Goal: Task Accomplishment & Management: Manage account settings

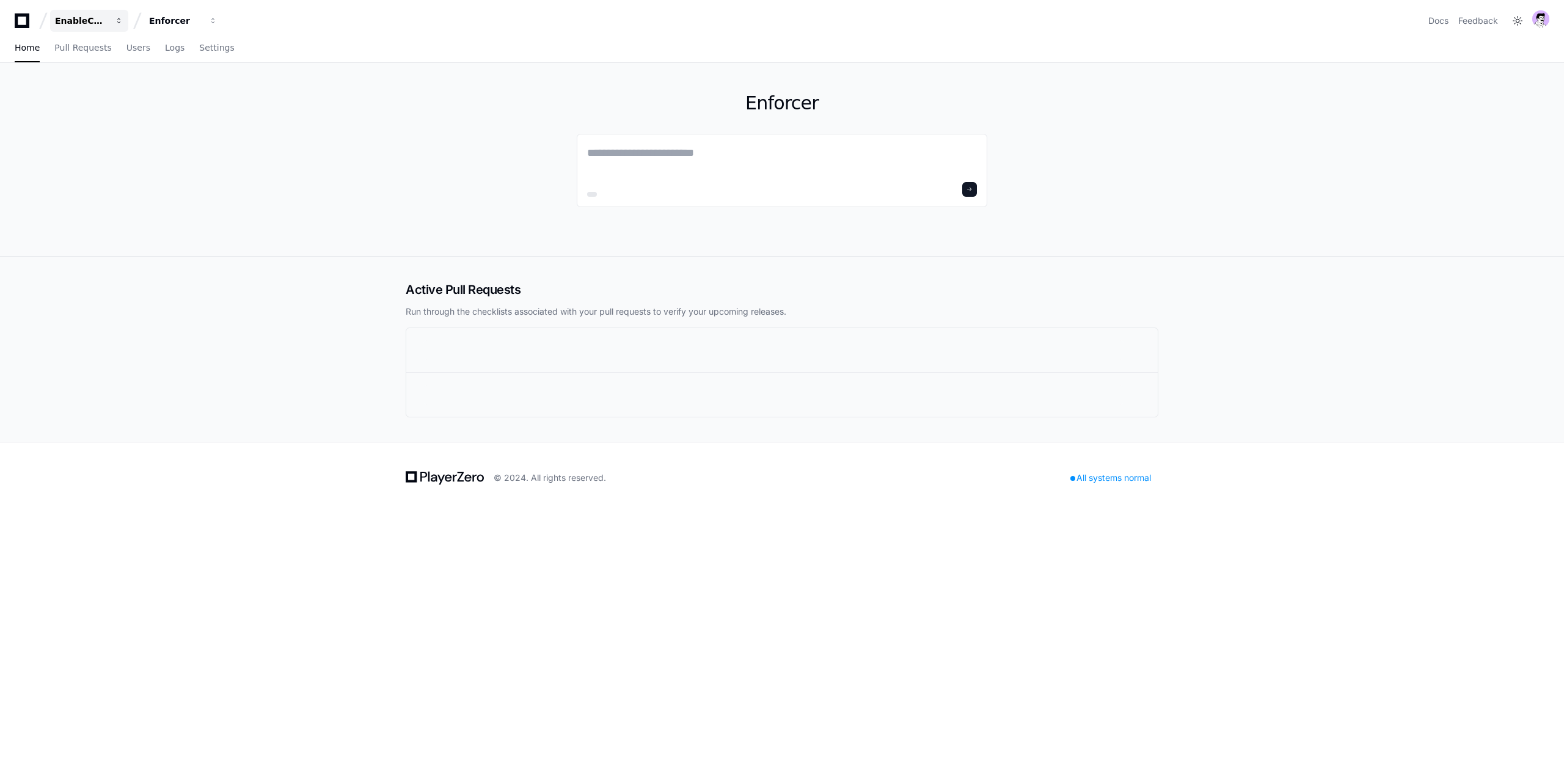
click at [92, 24] on div "EnableComp" at bounding box center [82, 20] width 53 height 12
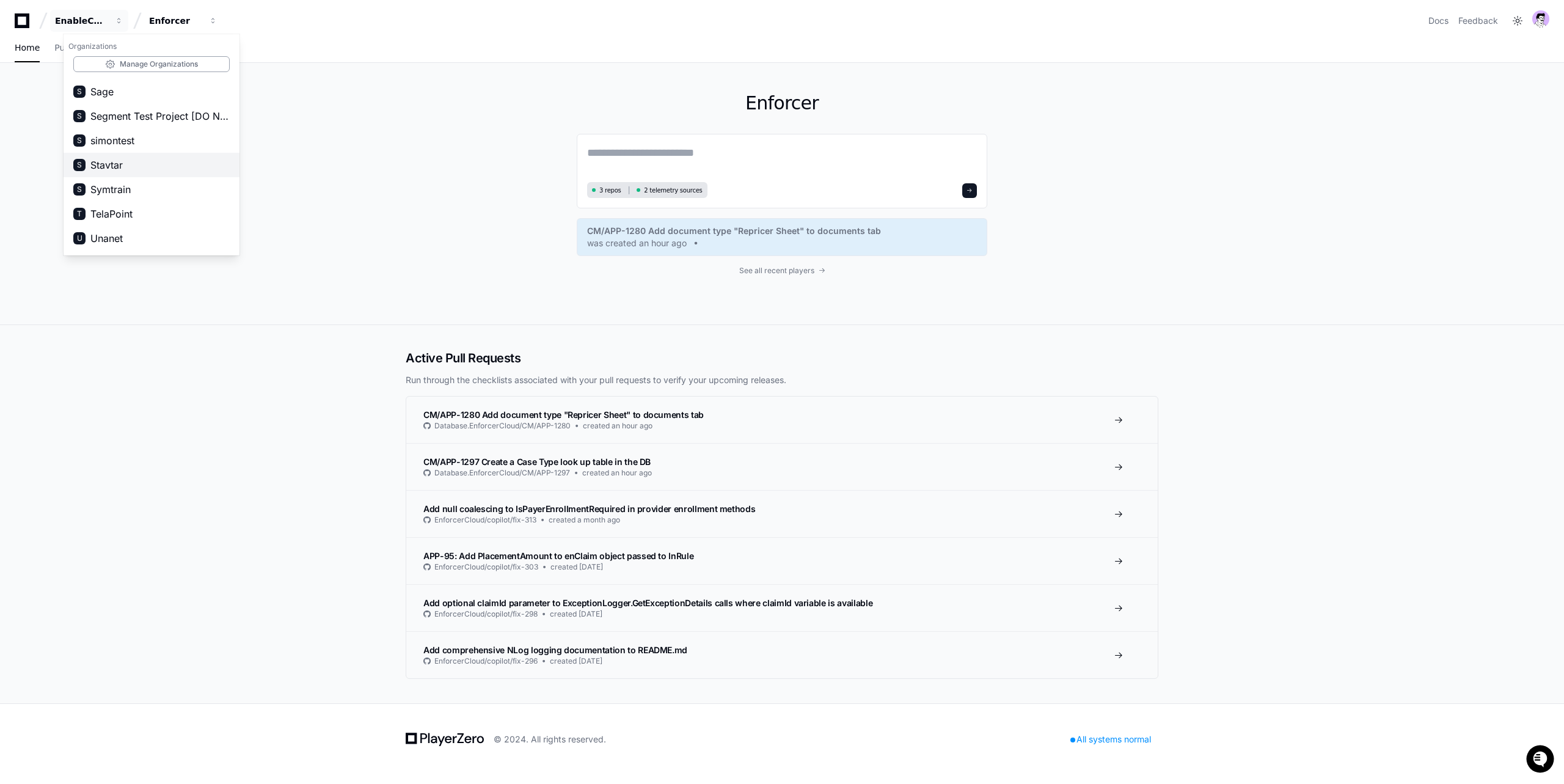
click at [107, 165] on span "Stavtar" at bounding box center [107, 165] width 32 height 14
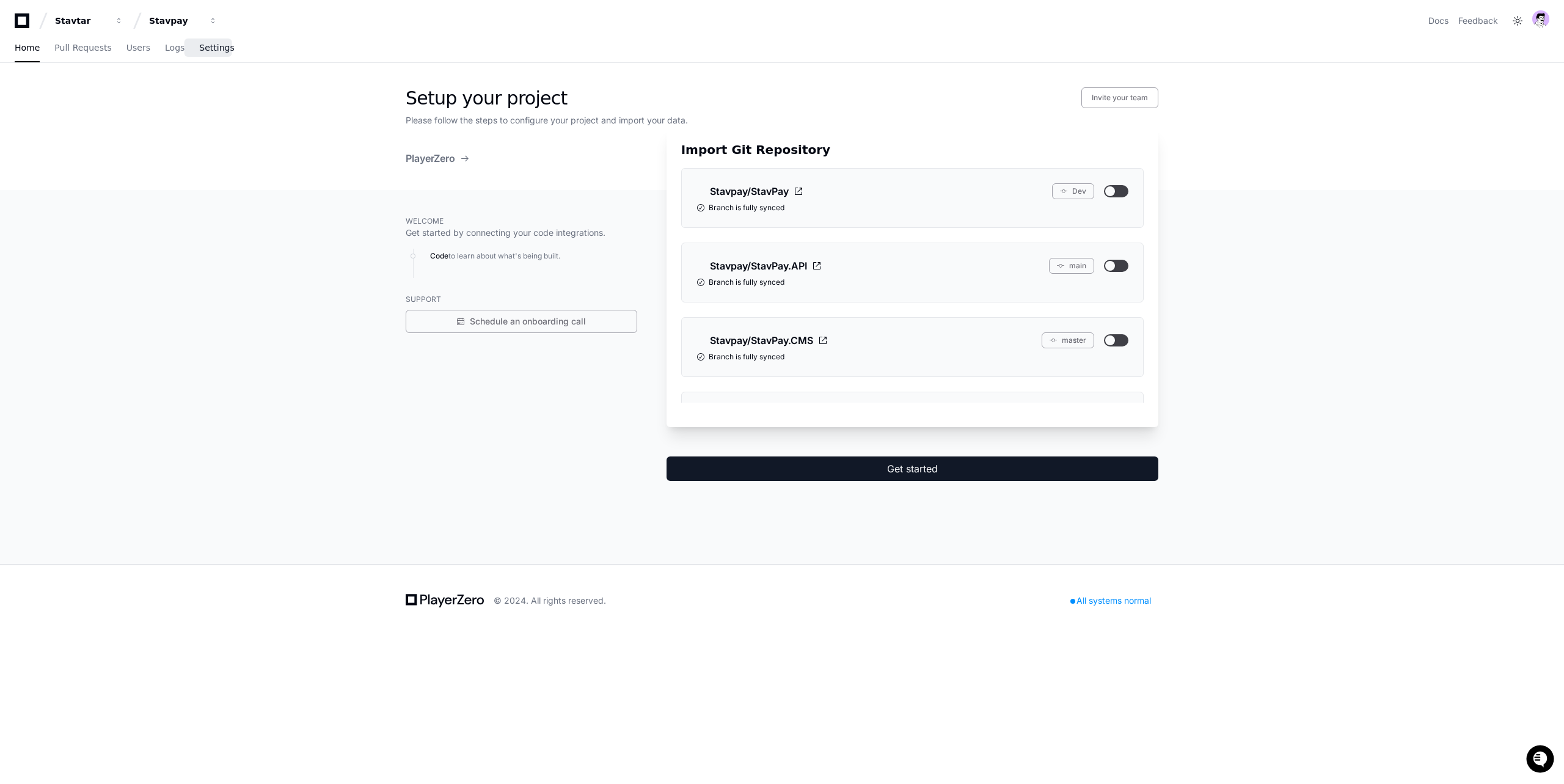
click at [212, 50] on span "Settings" at bounding box center [216, 47] width 34 height 7
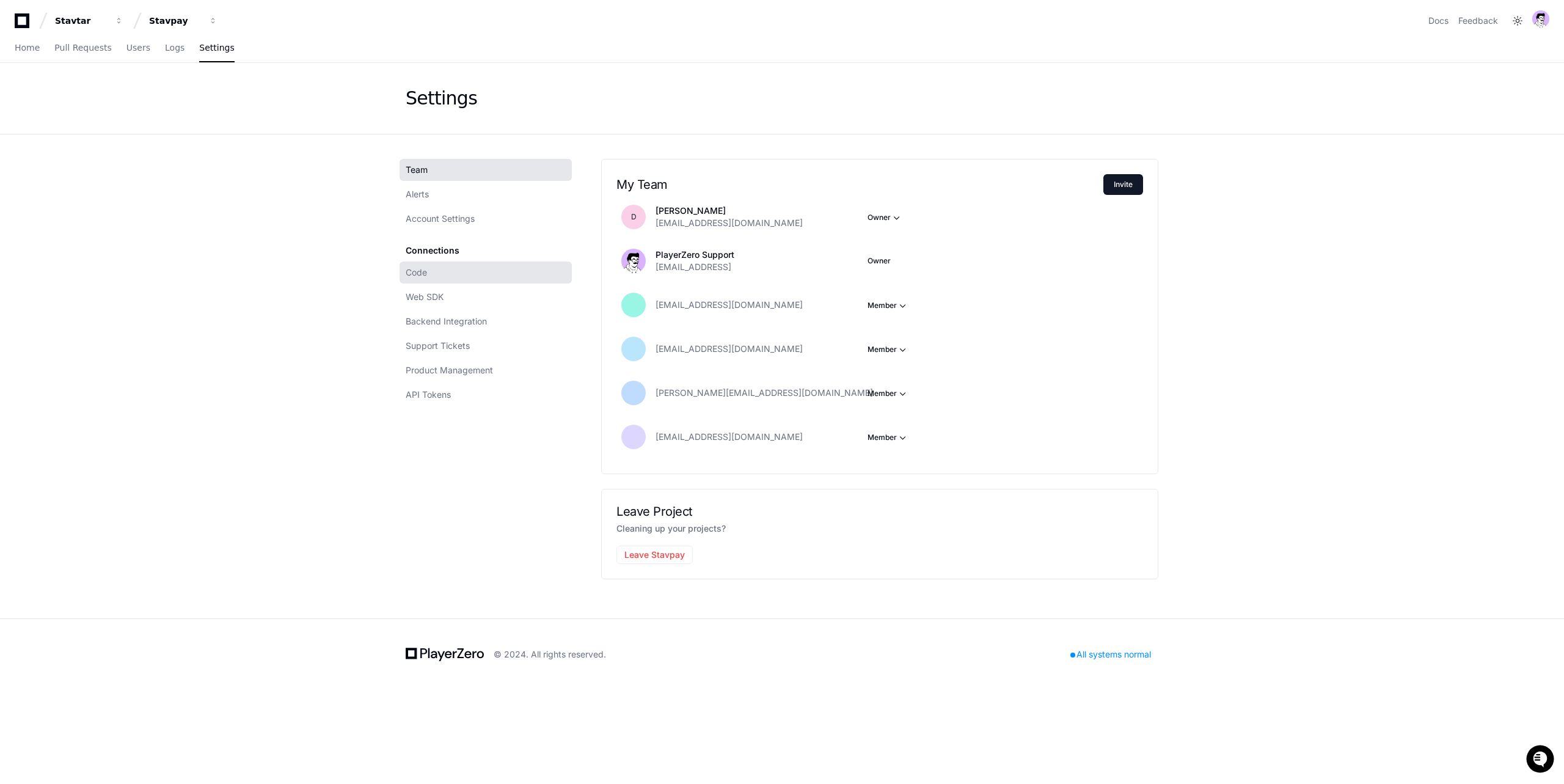
click at [429, 277] on link "Code" at bounding box center [485, 272] width 172 height 22
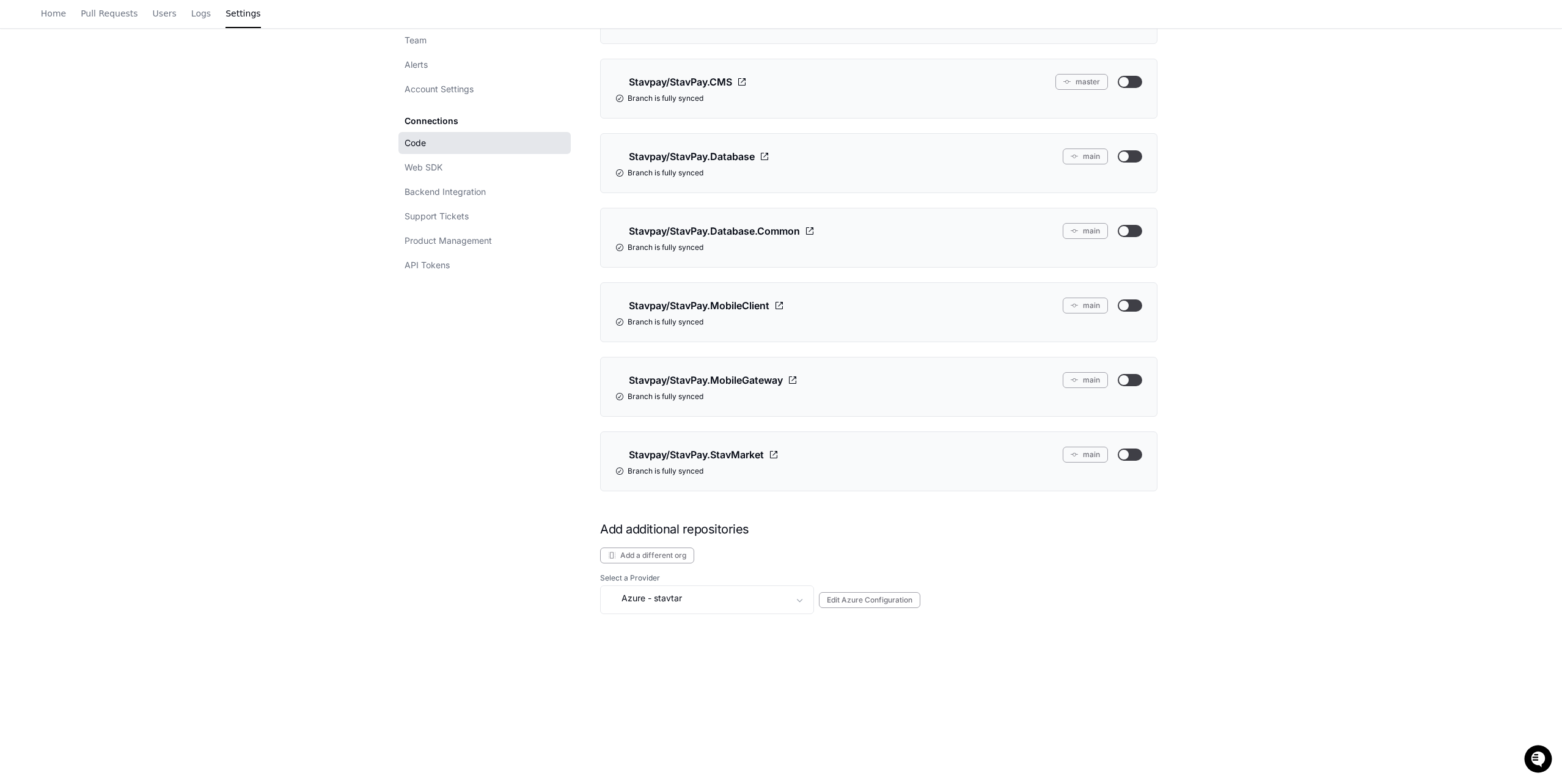
scroll to position [366, 0]
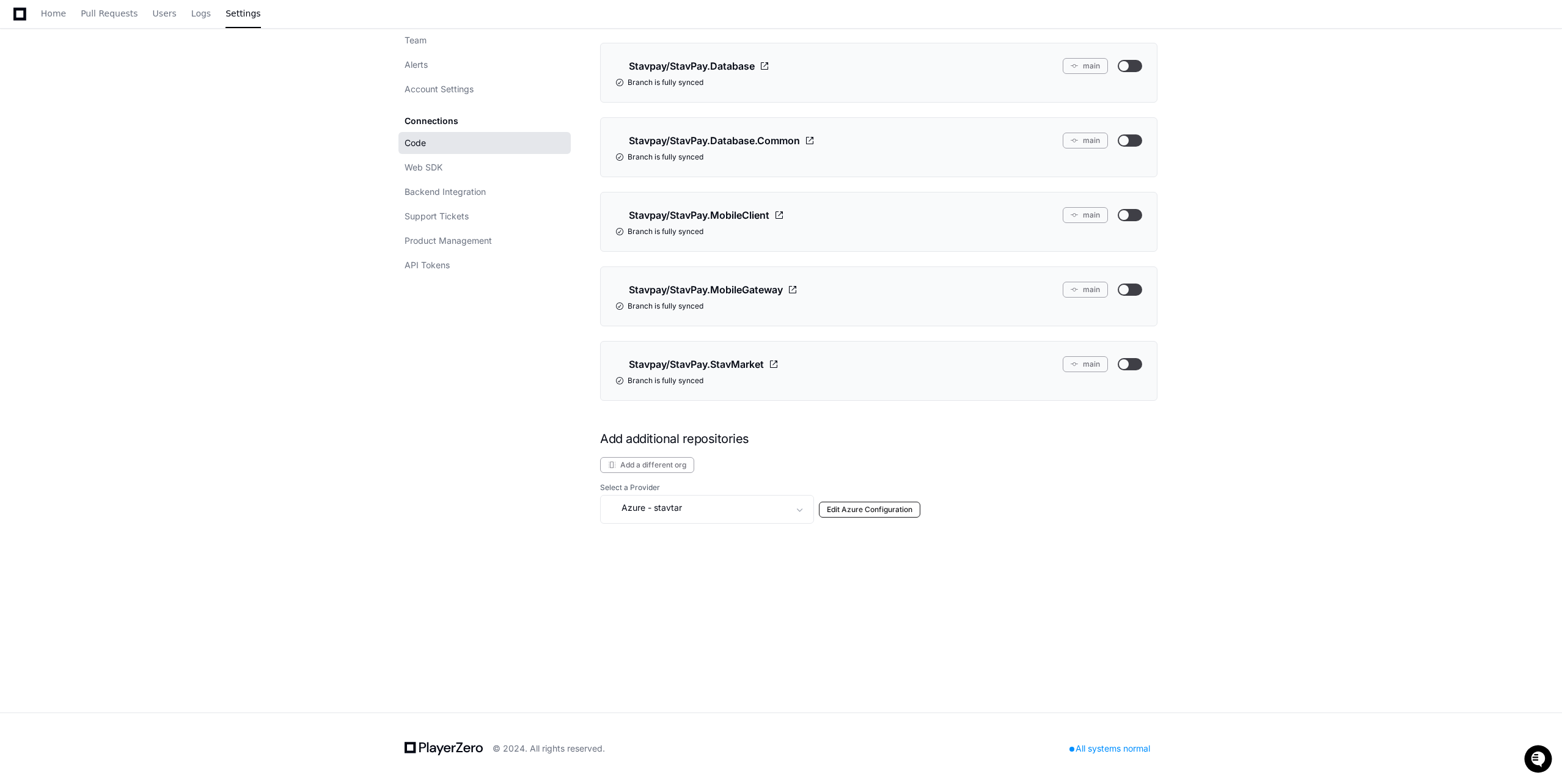
click at [850, 507] on button "Edit Azure Configuration" at bounding box center [869, 510] width 101 height 16
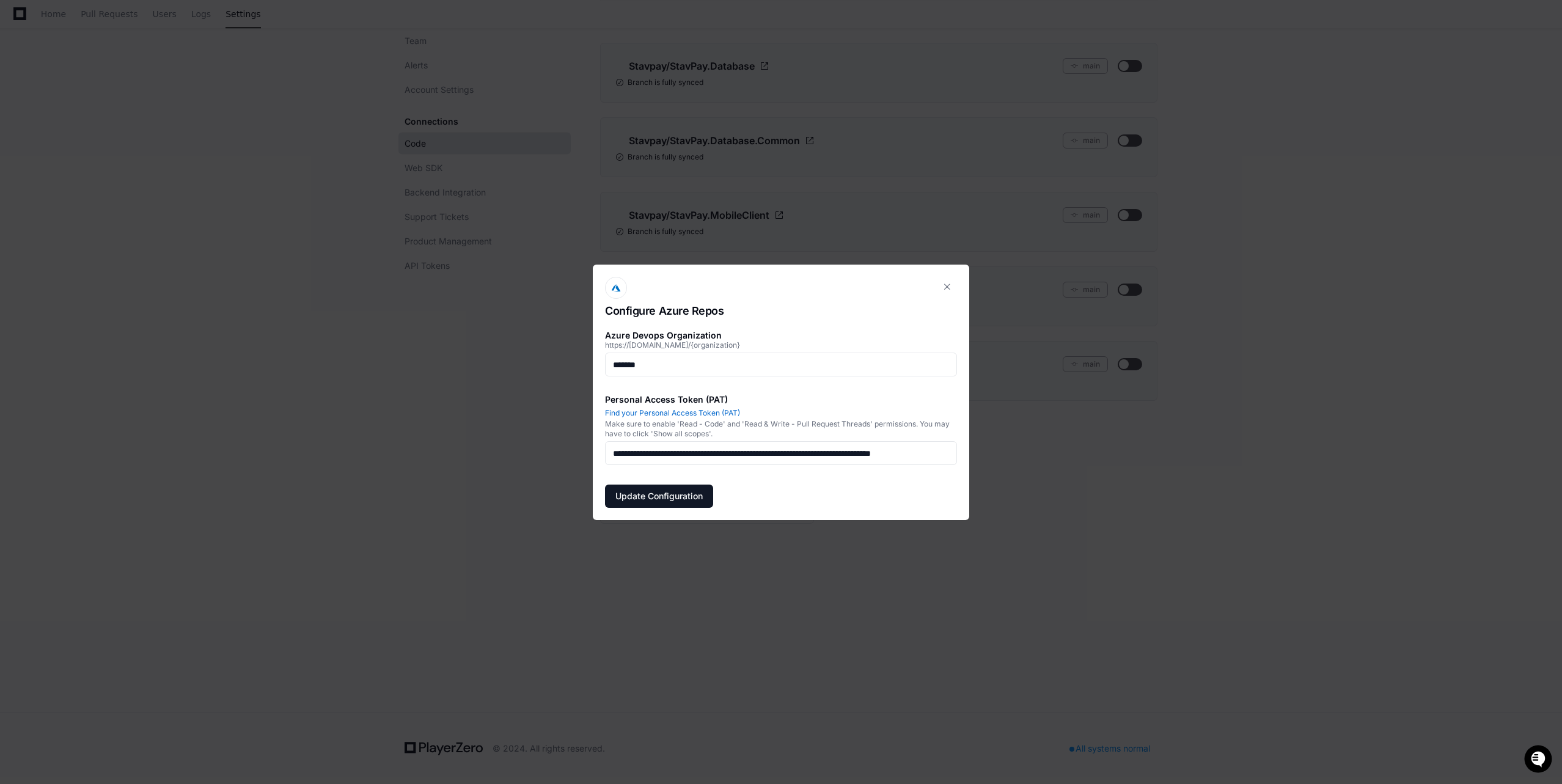
scroll to position [0, 0]
click at [941, 281] on button at bounding box center [947, 286] width 19 height 19
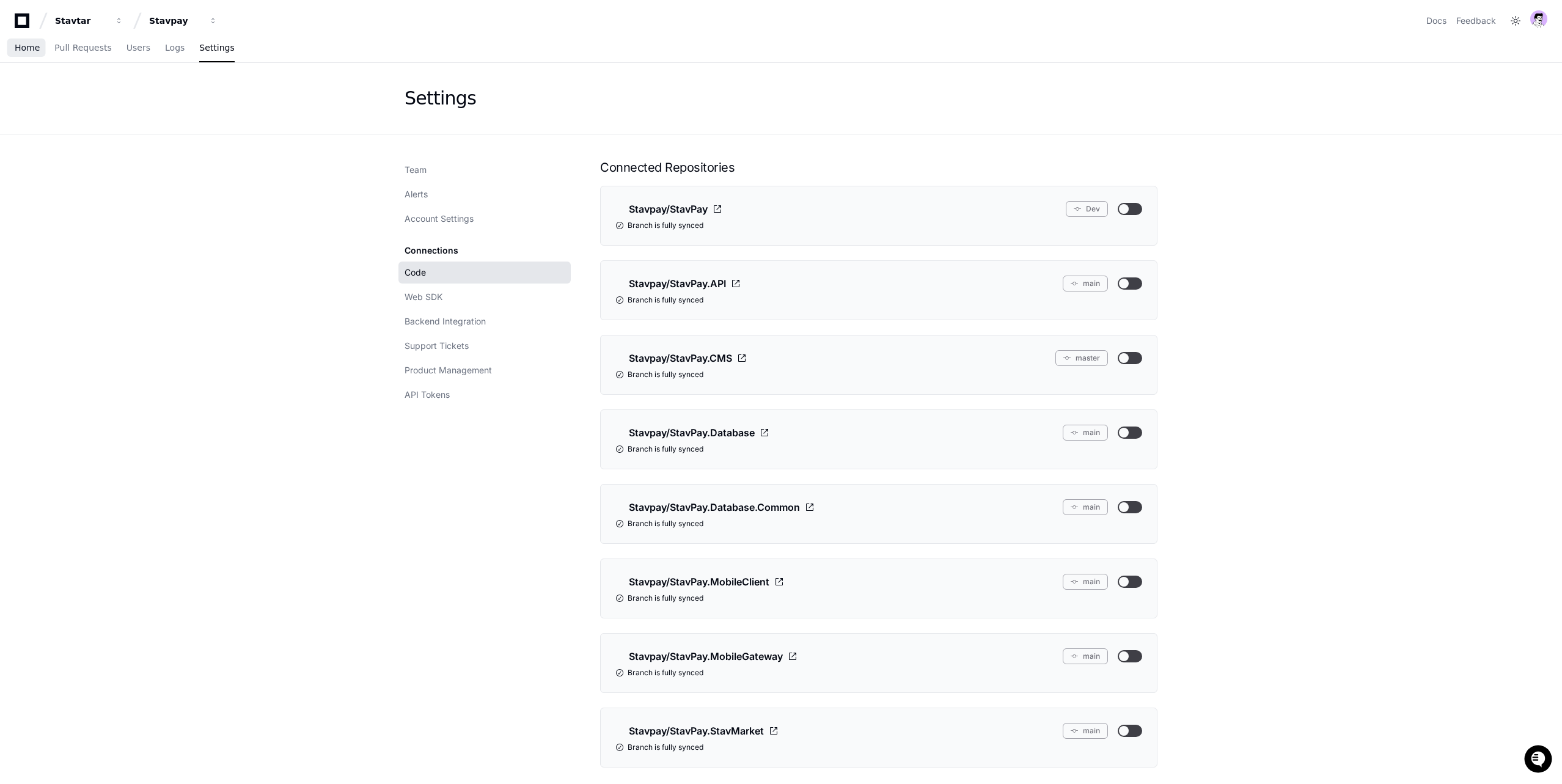
click at [27, 45] on span "Home" at bounding box center [26, 47] width 25 height 7
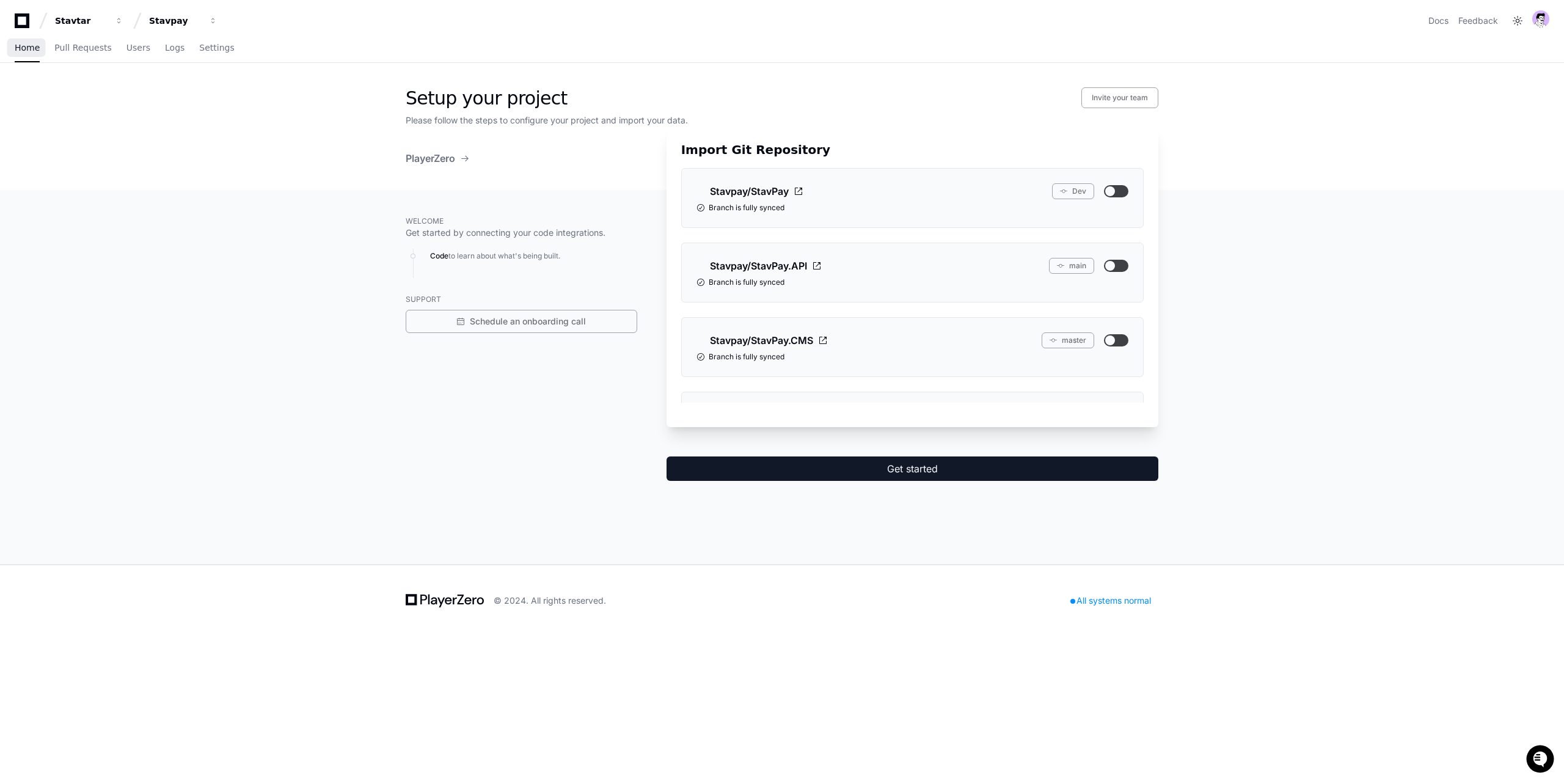
click at [24, 47] on span "Home" at bounding box center [26, 47] width 25 height 7
